Goal: Find specific page/section

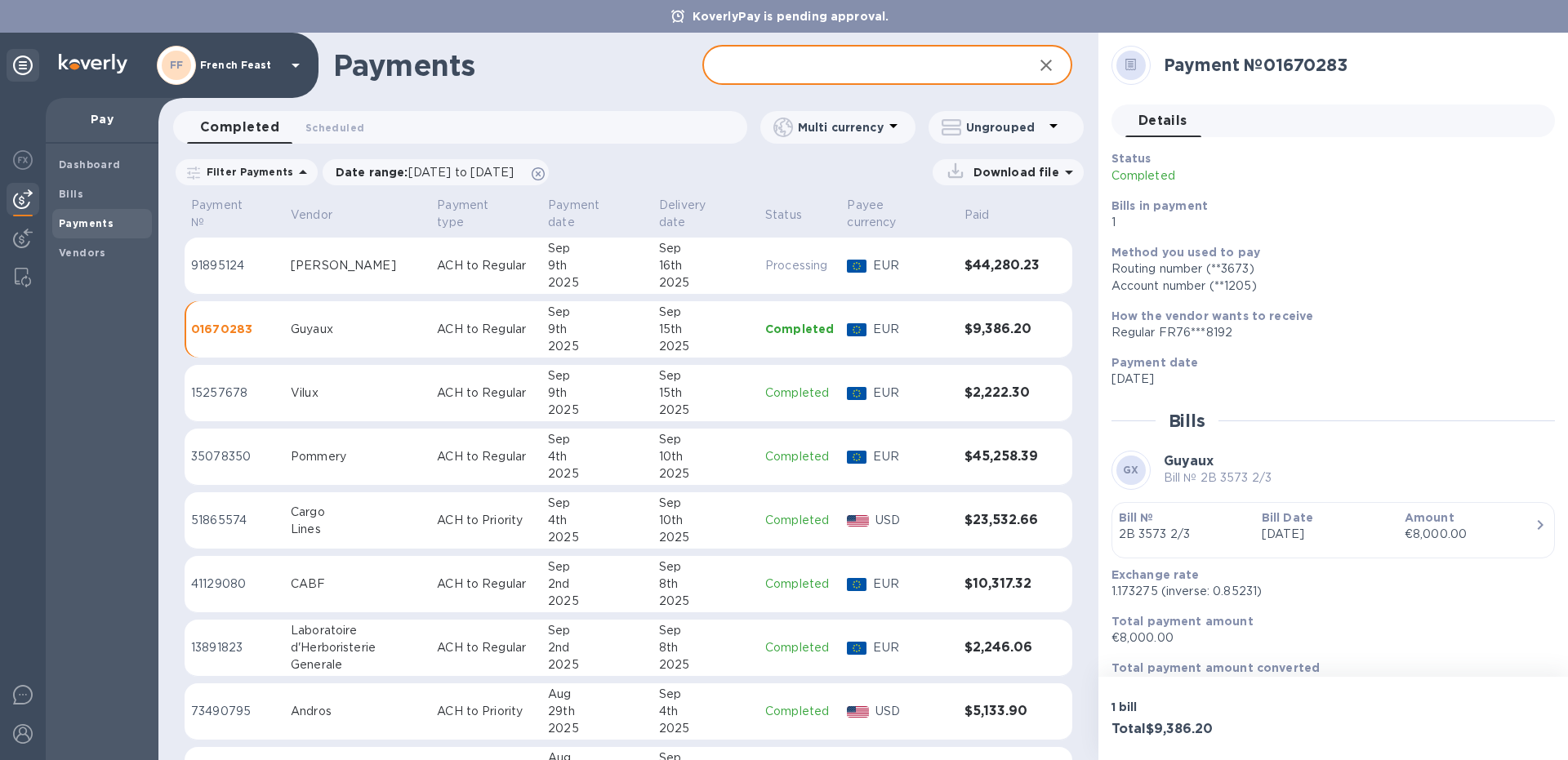
scroll to position [30, 0]
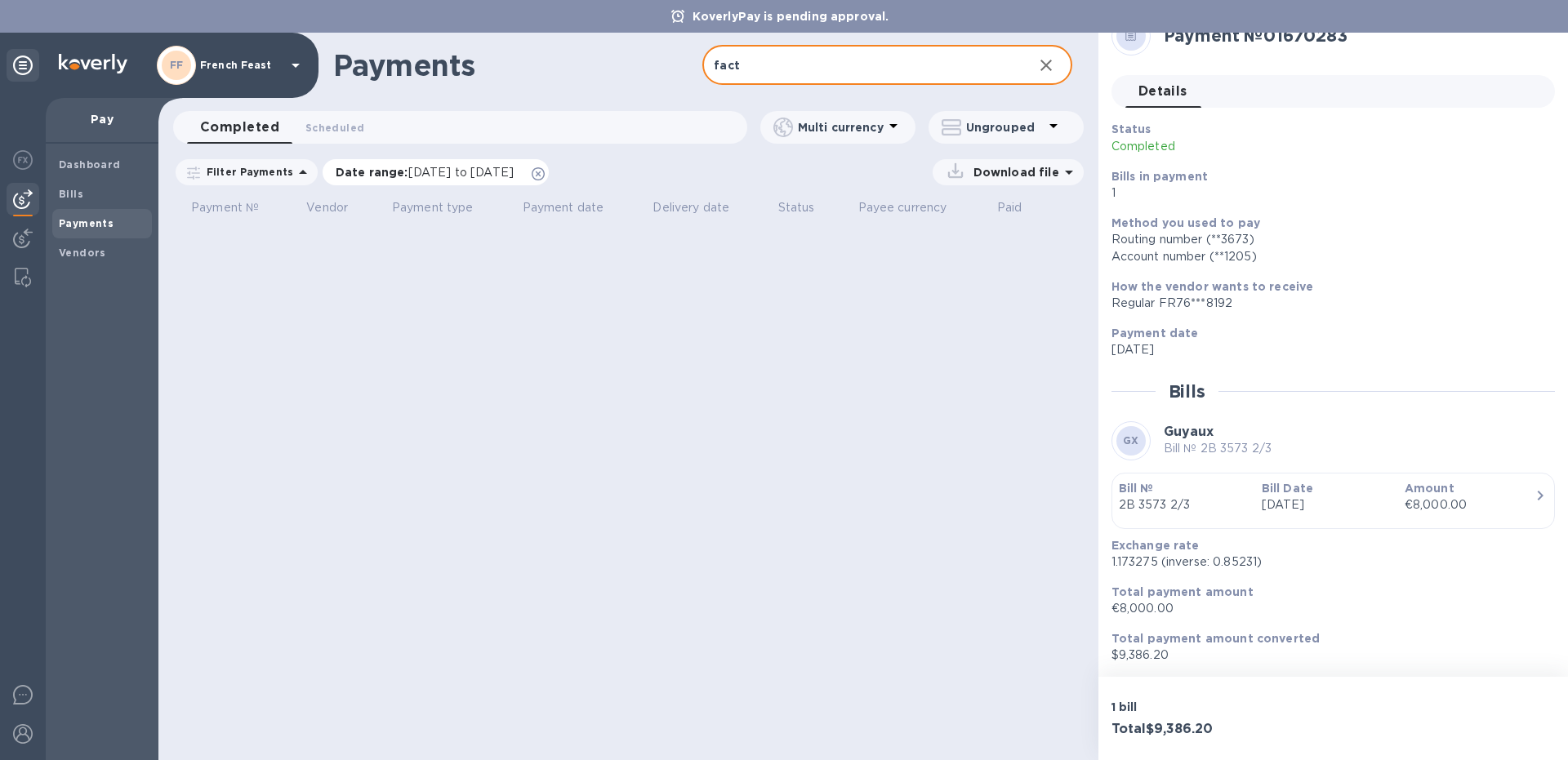
type input "fact"
click at [476, 177] on span "[DATE] to [DATE]" at bounding box center [460, 172] width 106 height 13
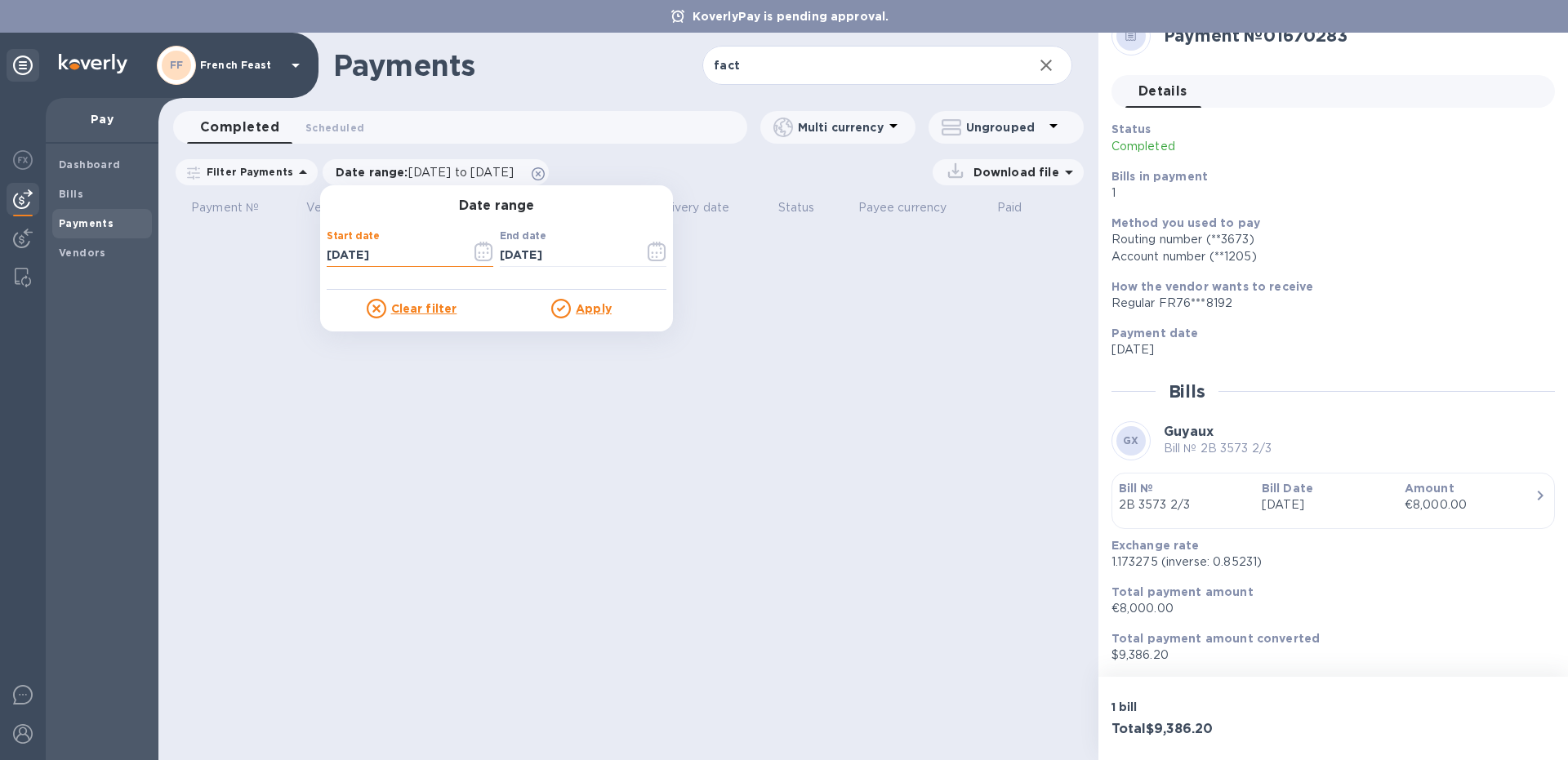
click at [407, 258] on input "[DATE]" at bounding box center [392, 255] width 132 height 24
type input "[DATE]"
click at [597, 314] on u "Apply" at bounding box center [593, 309] width 36 height 13
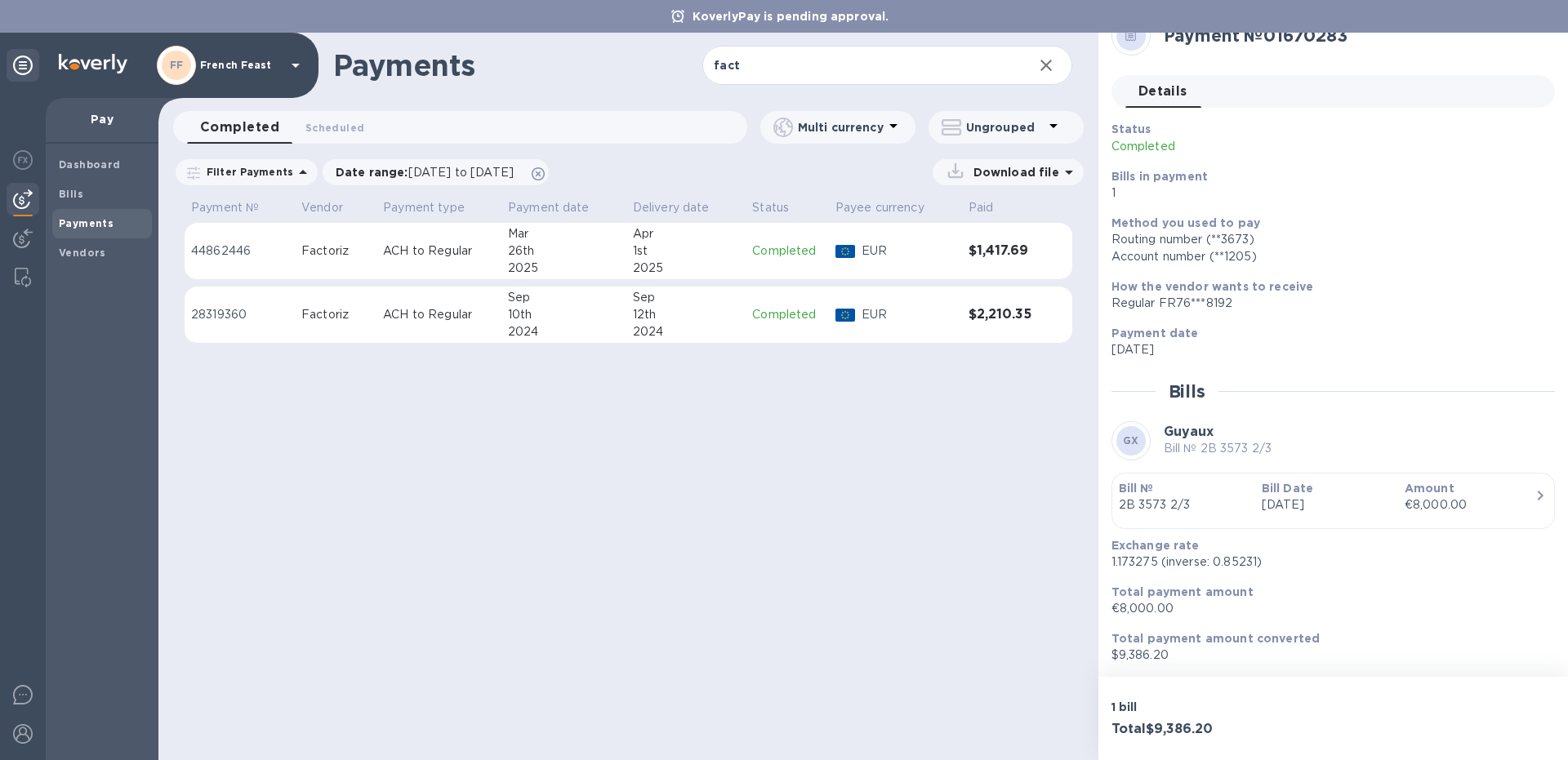
click at [586, 259] on div "26th" at bounding box center [564, 251] width 112 height 17
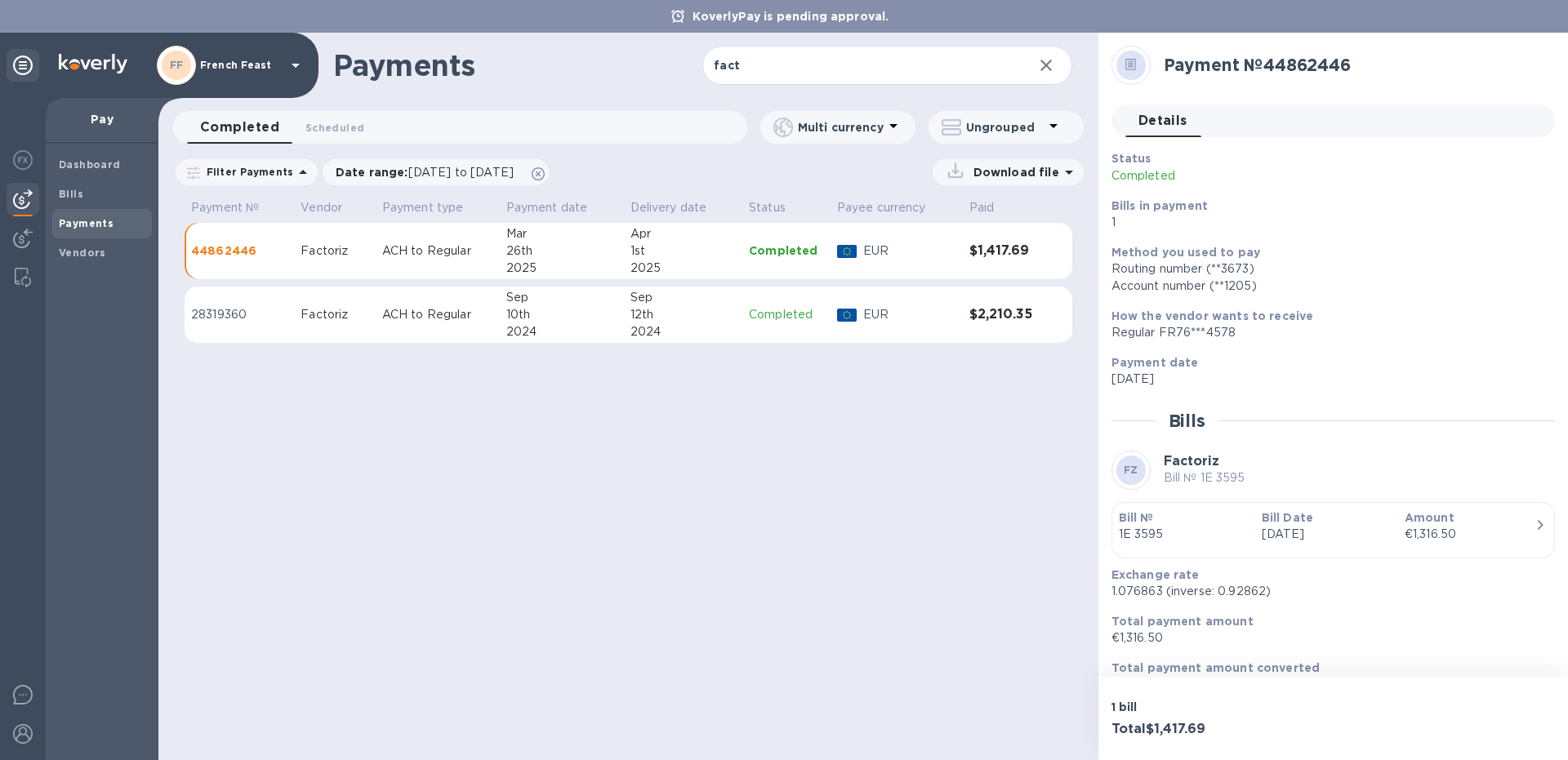
click at [535, 333] on div "2024" at bounding box center [562, 332] width 111 height 17
click at [76, 199] on b "Bills" at bounding box center [71, 193] width 24 height 12
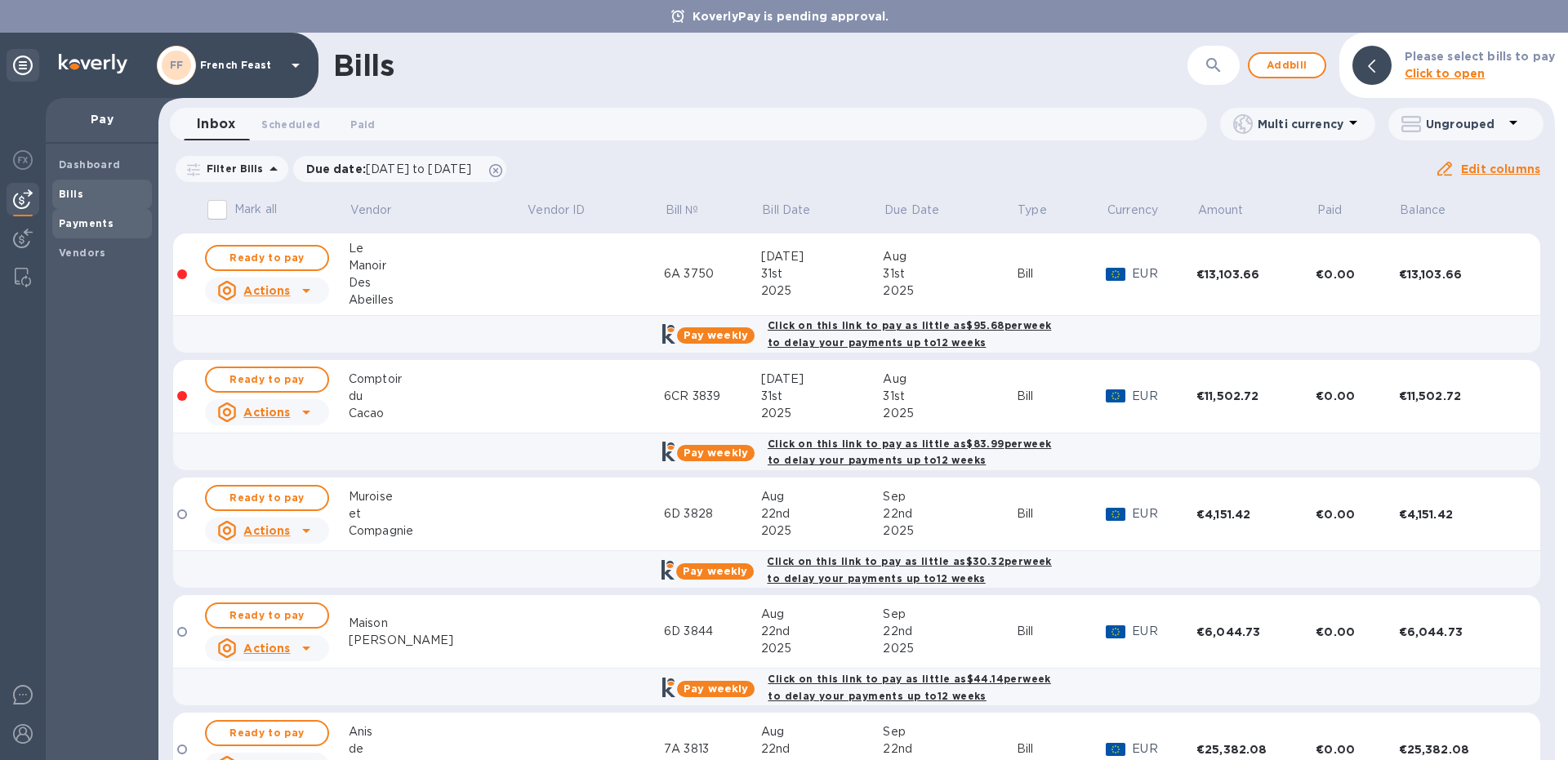
click at [115, 216] on span "Payments" at bounding box center [101, 223] width 86 height 17
